Goal: Task Accomplishment & Management: Complete application form

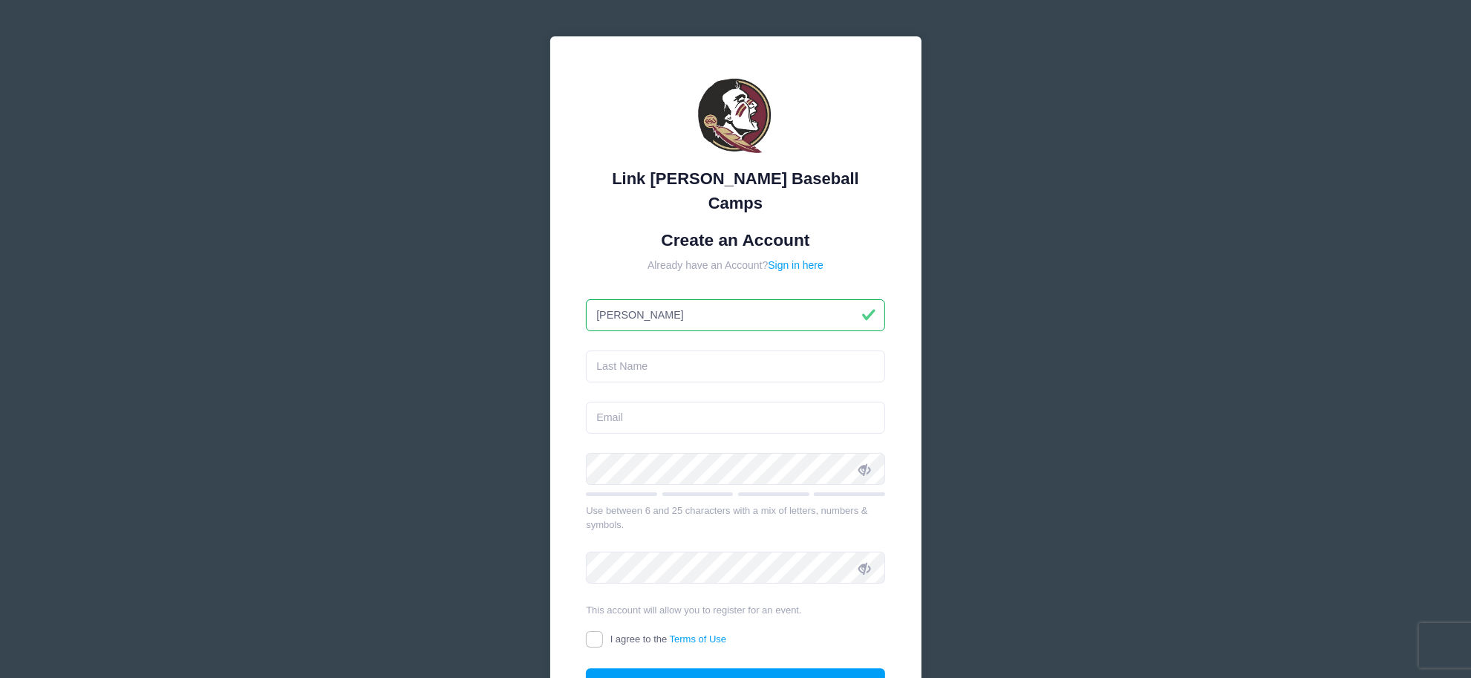
type input "[PERSON_NAME]"
type input "[EMAIL_ADDRESS][DOMAIN_NAME]"
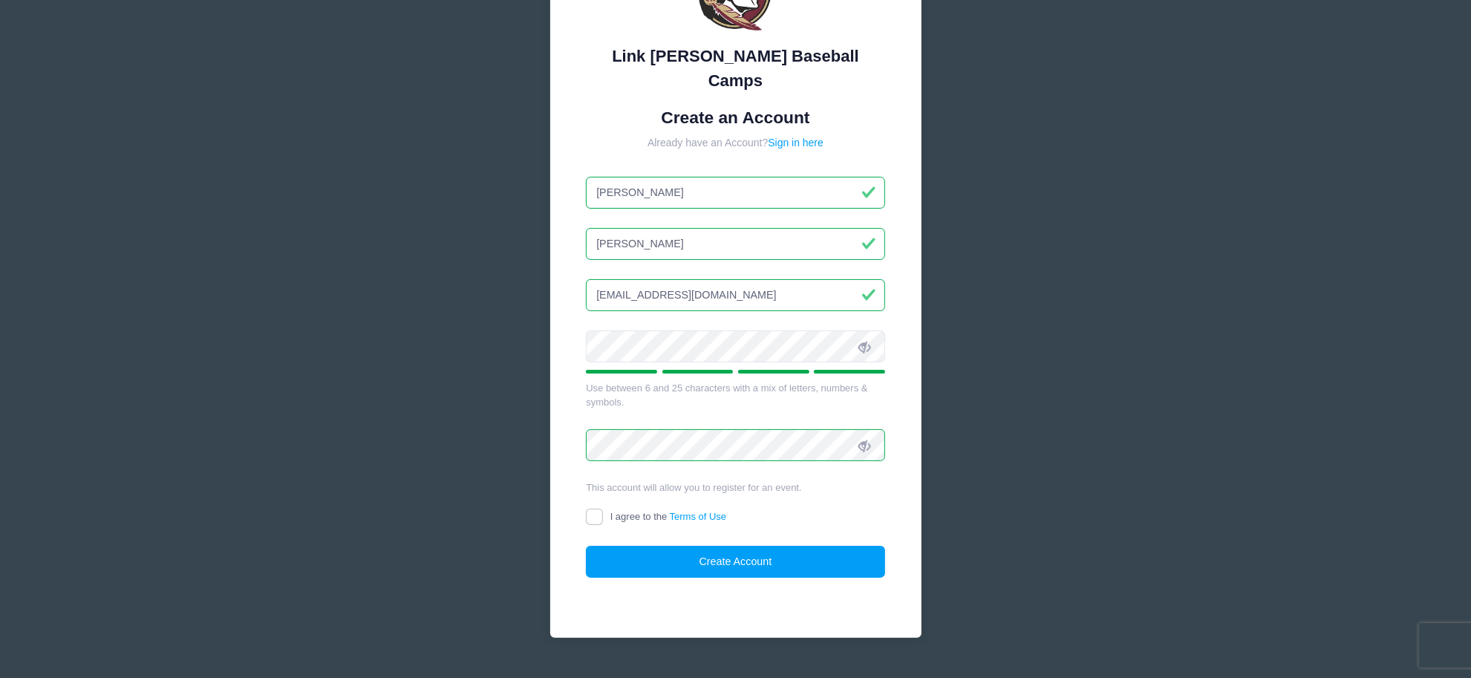
scroll to position [131, 0]
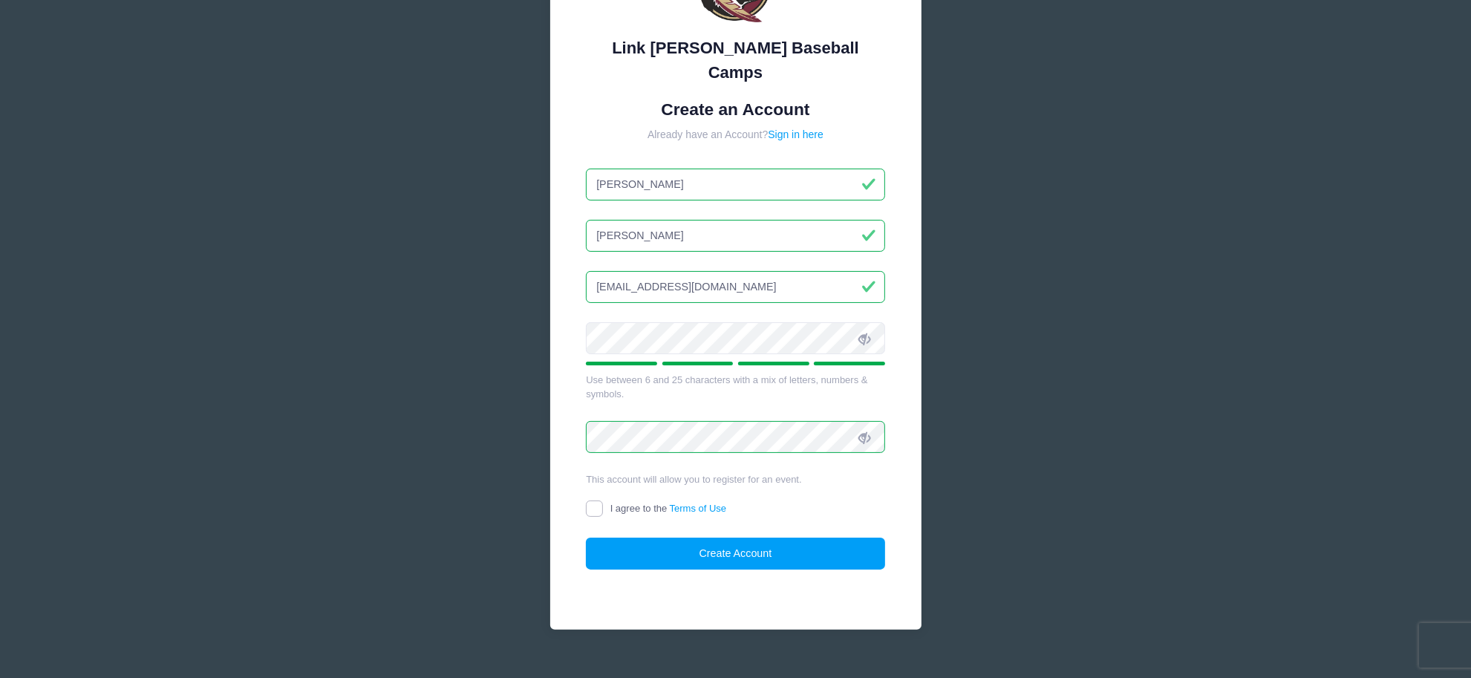
click at [598, 500] on input "I agree to the Terms of Use" at bounding box center [594, 508] width 17 height 17
checkbox input "true"
click at [713, 537] on button "Create Account" at bounding box center [735, 553] width 299 height 32
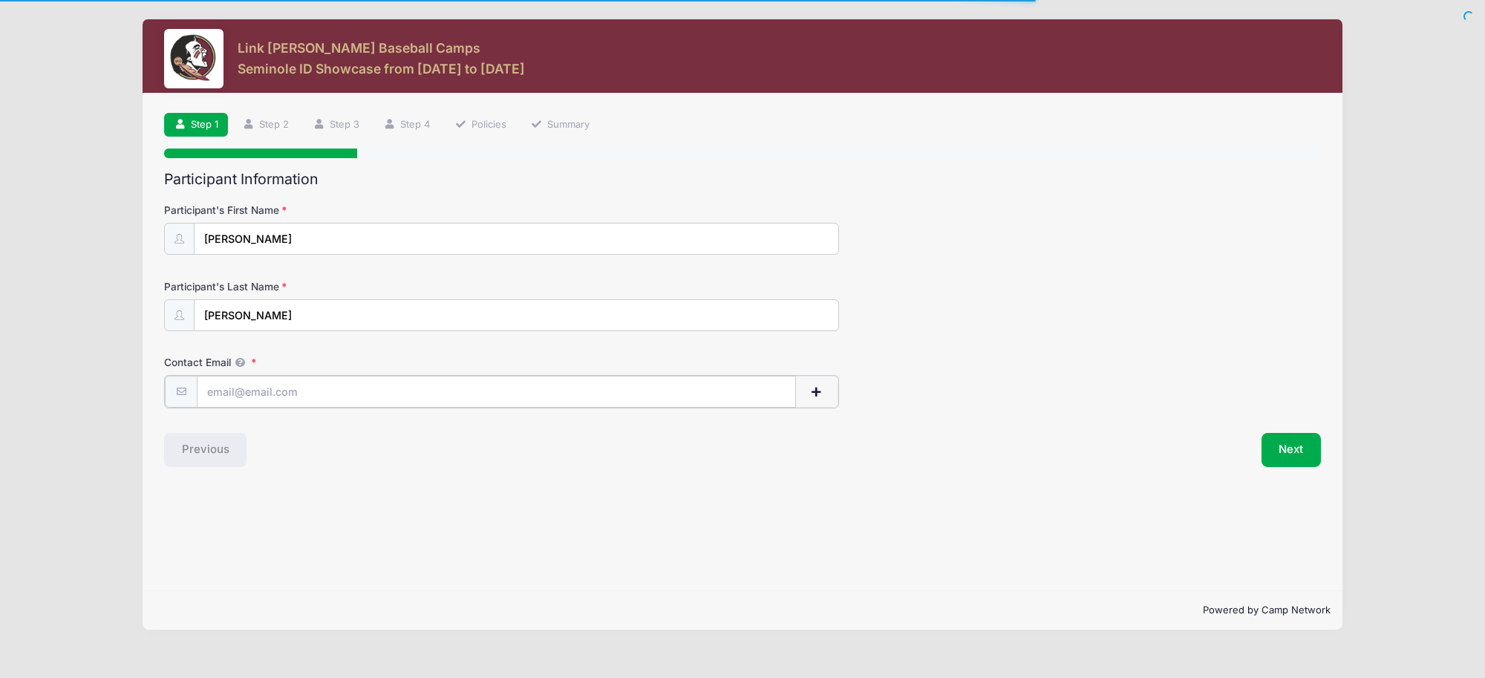
click at [284, 390] on input "Contact Email" at bounding box center [496, 392] width 599 height 32
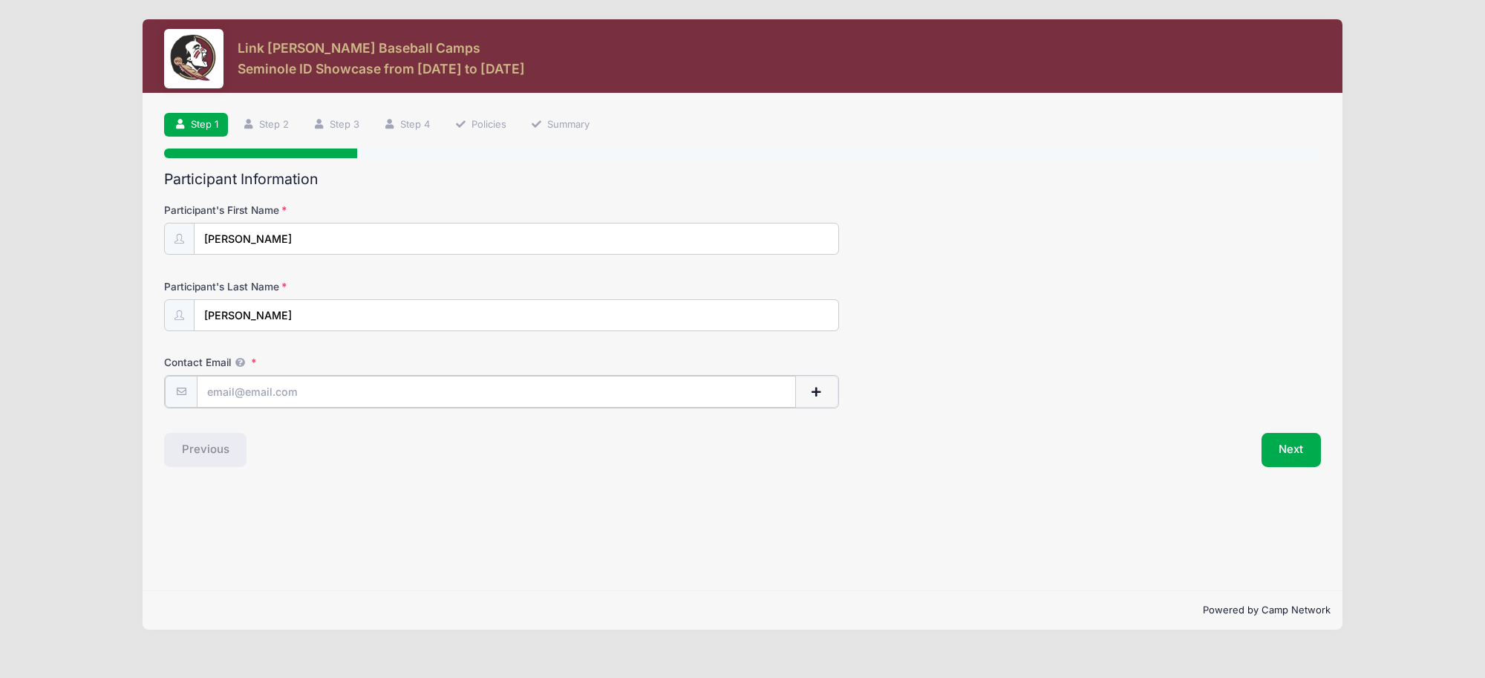
click at [230, 397] on input "Contact Email" at bounding box center [496, 392] width 599 height 32
click at [818, 395] on span "button" at bounding box center [815, 392] width 13 height 10
click at [713, 471] on span "button" at bounding box center [719, 468] width 13 height 10
click at [260, 388] on input "Contact Email" at bounding box center [496, 392] width 599 height 32
click at [258, 393] on input "Contact Email" at bounding box center [496, 392] width 599 height 32
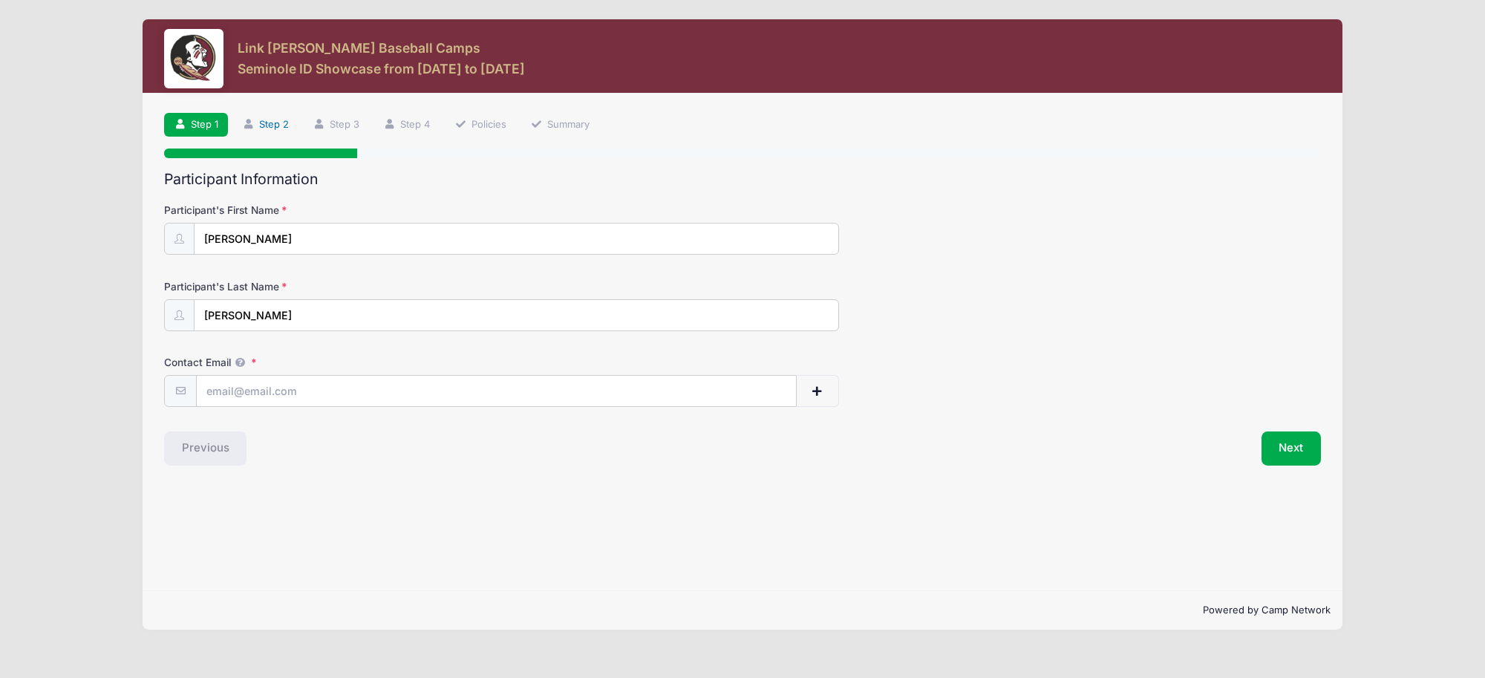
click at [275, 122] on link "Step 2" at bounding box center [265, 125] width 66 height 24
